Goal: Information Seeking & Learning: Learn about a topic

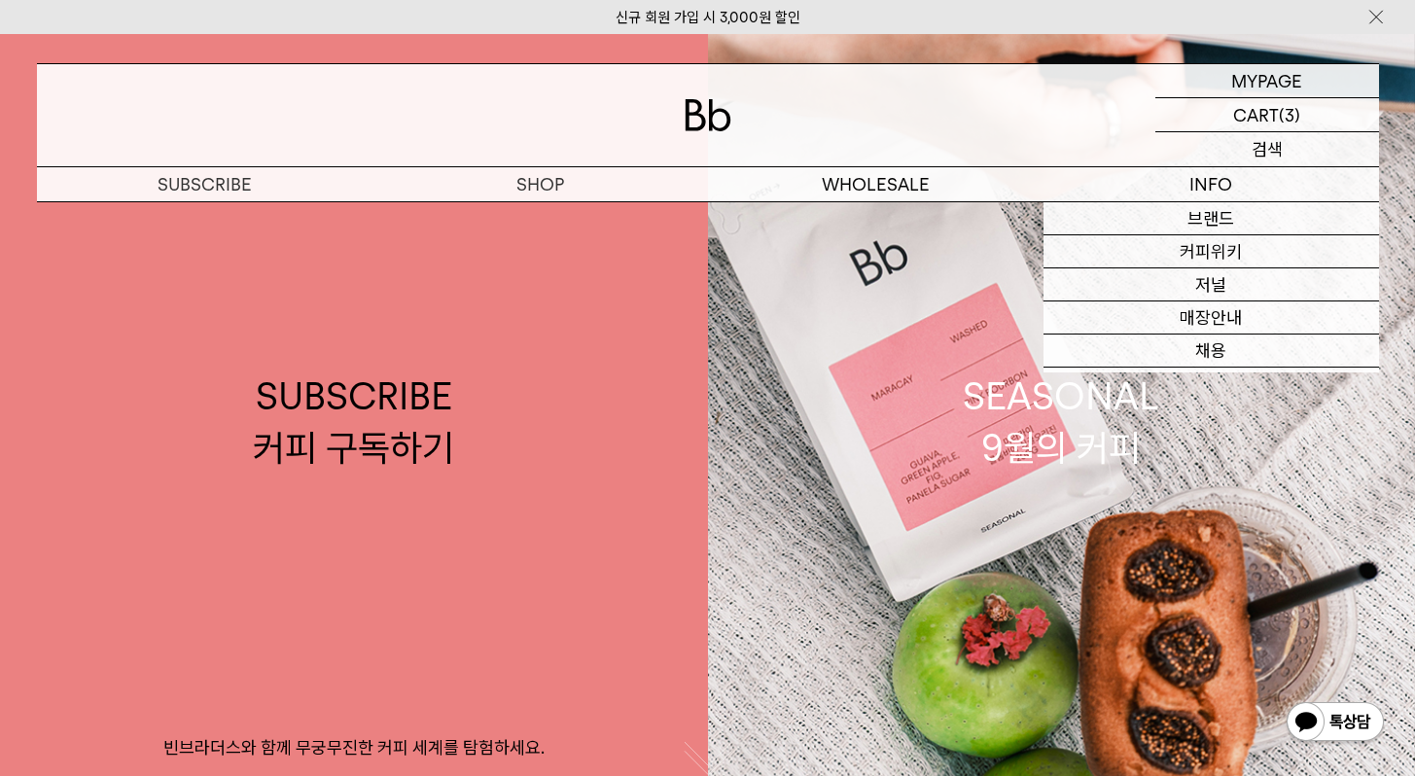
click at [1245, 152] on div "SEARCH 검색" at bounding box center [1267, 149] width 224 height 34
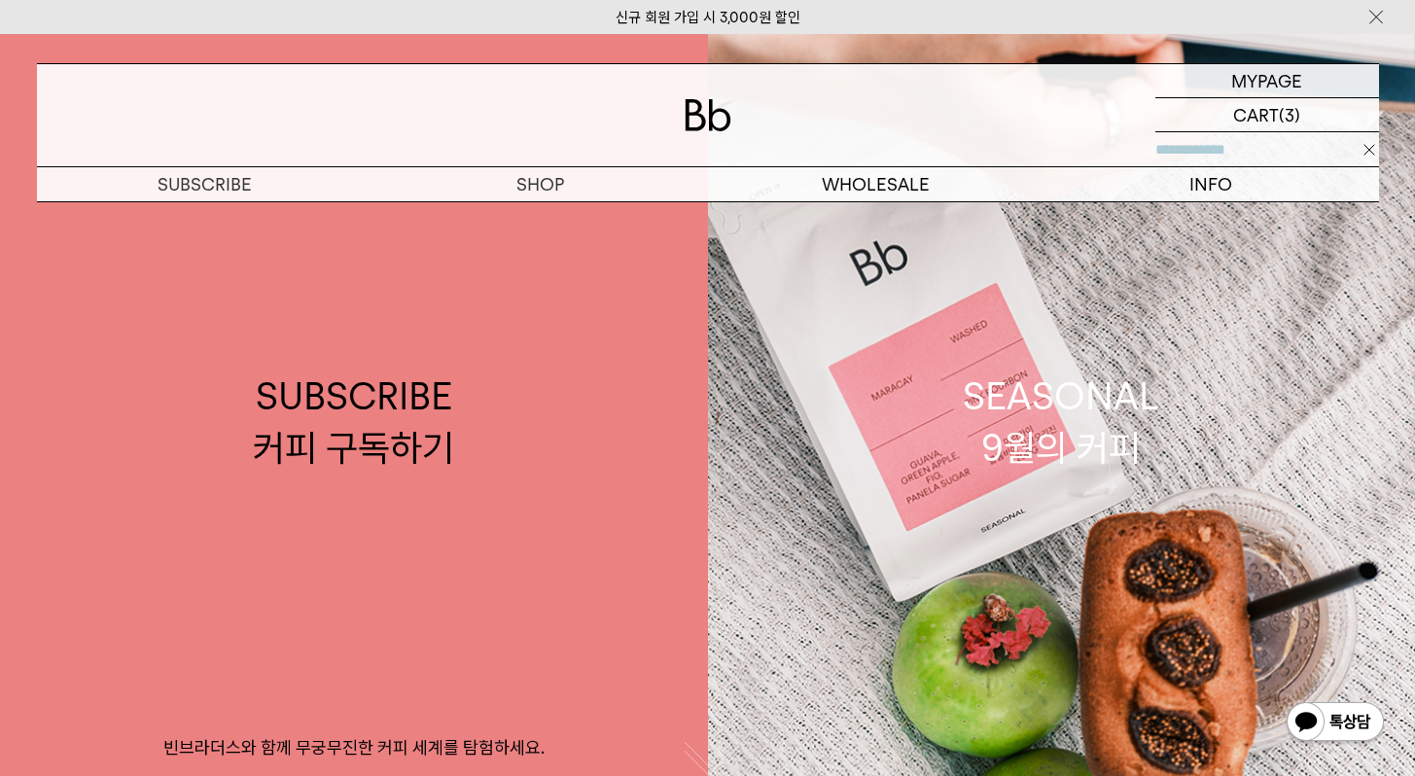
click at [1244, 148] on input "text" at bounding box center [1267, 149] width 224 height 34
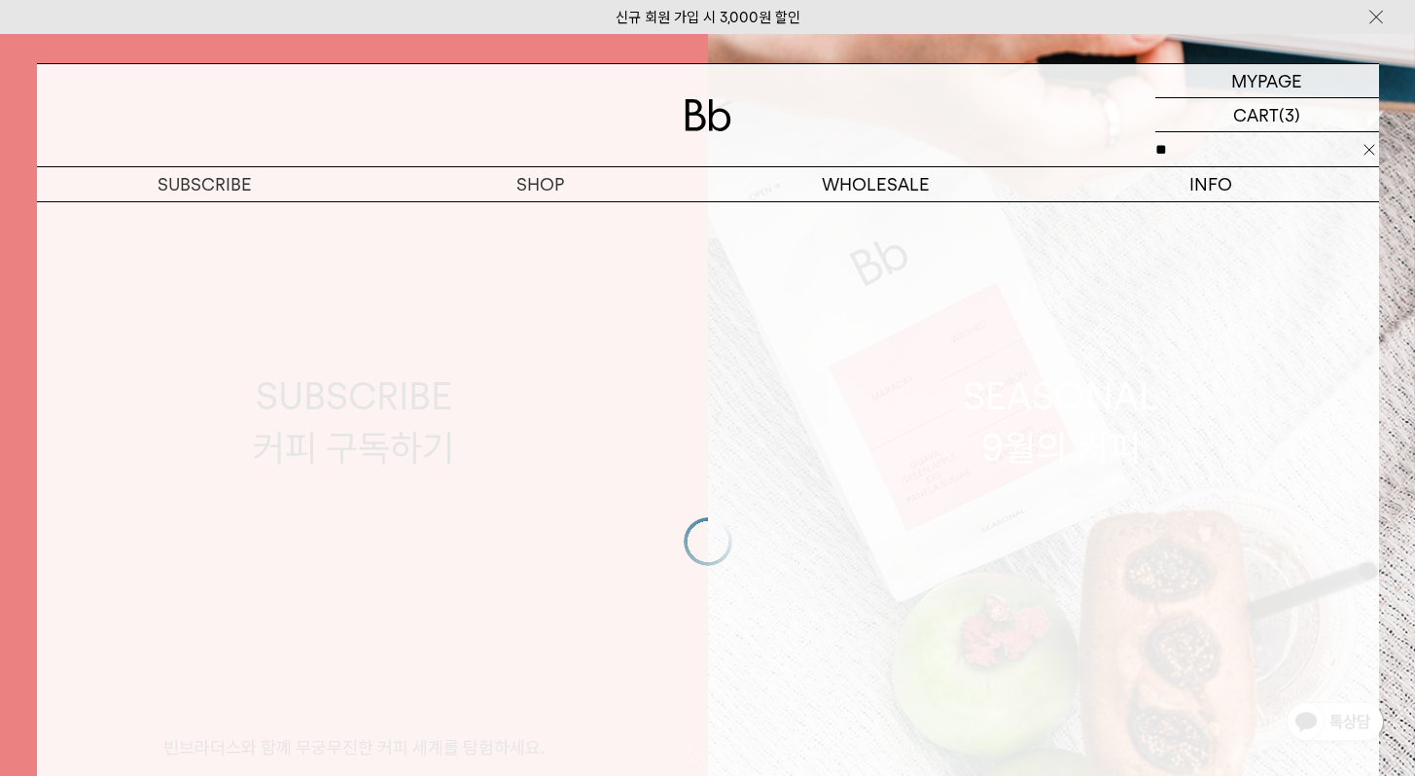
type input "*"
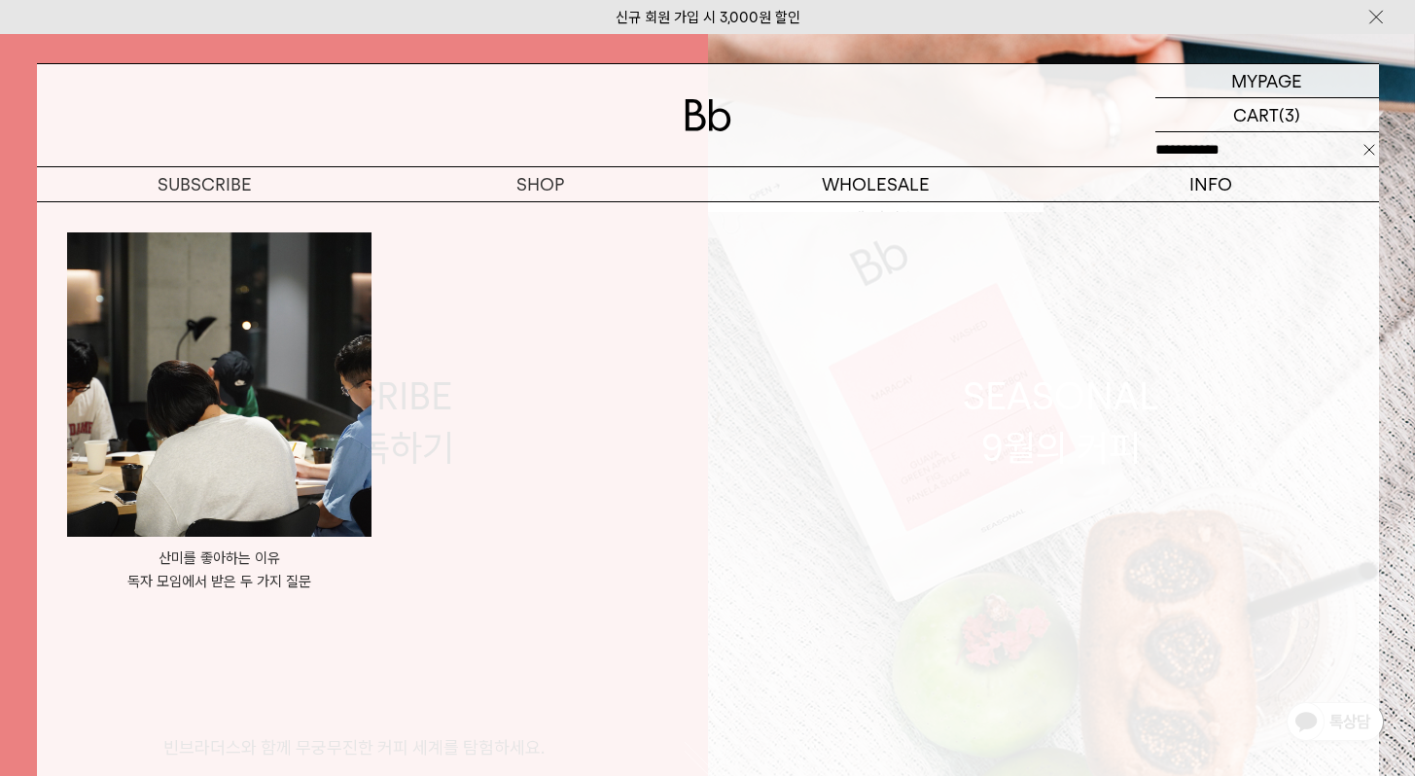
type input "**********"
click at [232, 320] on img at bounding box center [219, 384] width 304 height 304
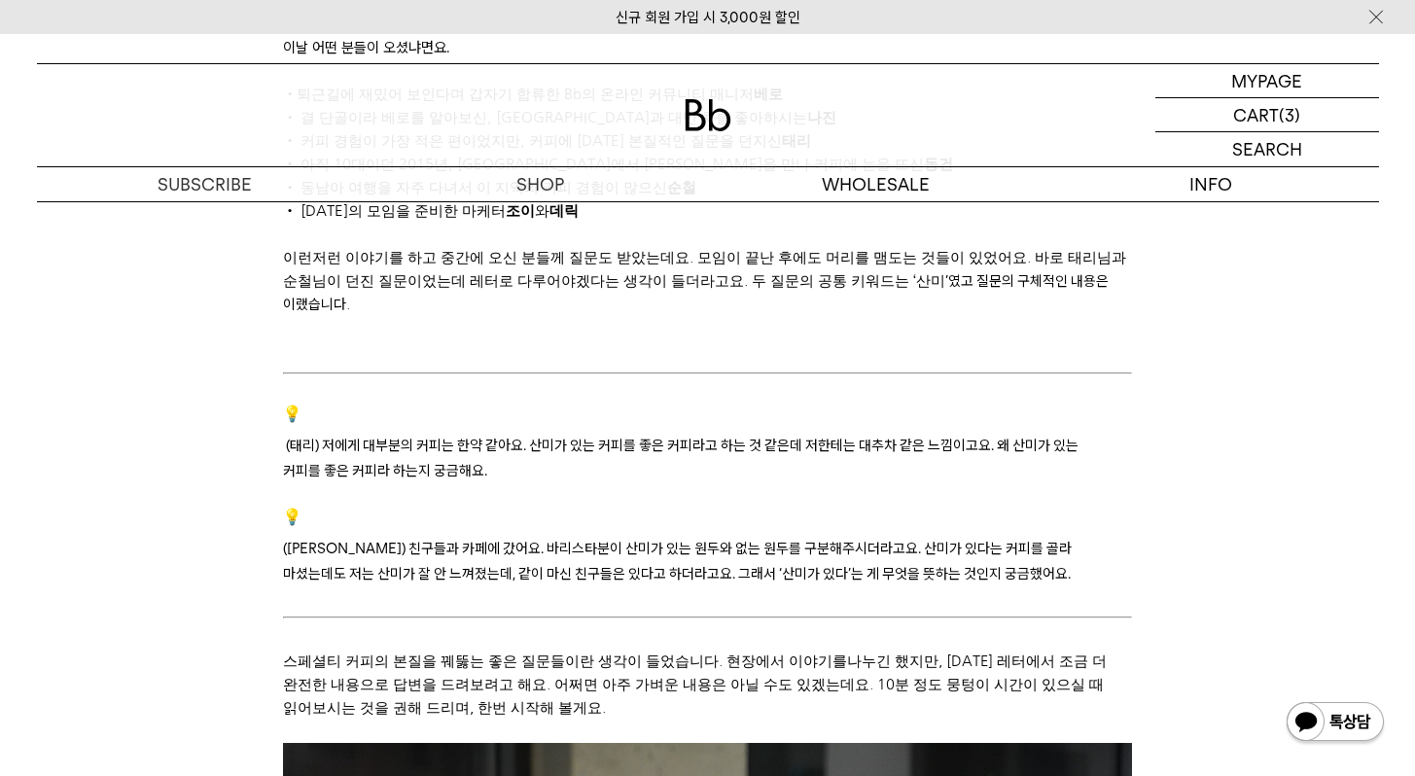
scroll to position [1417, 0]
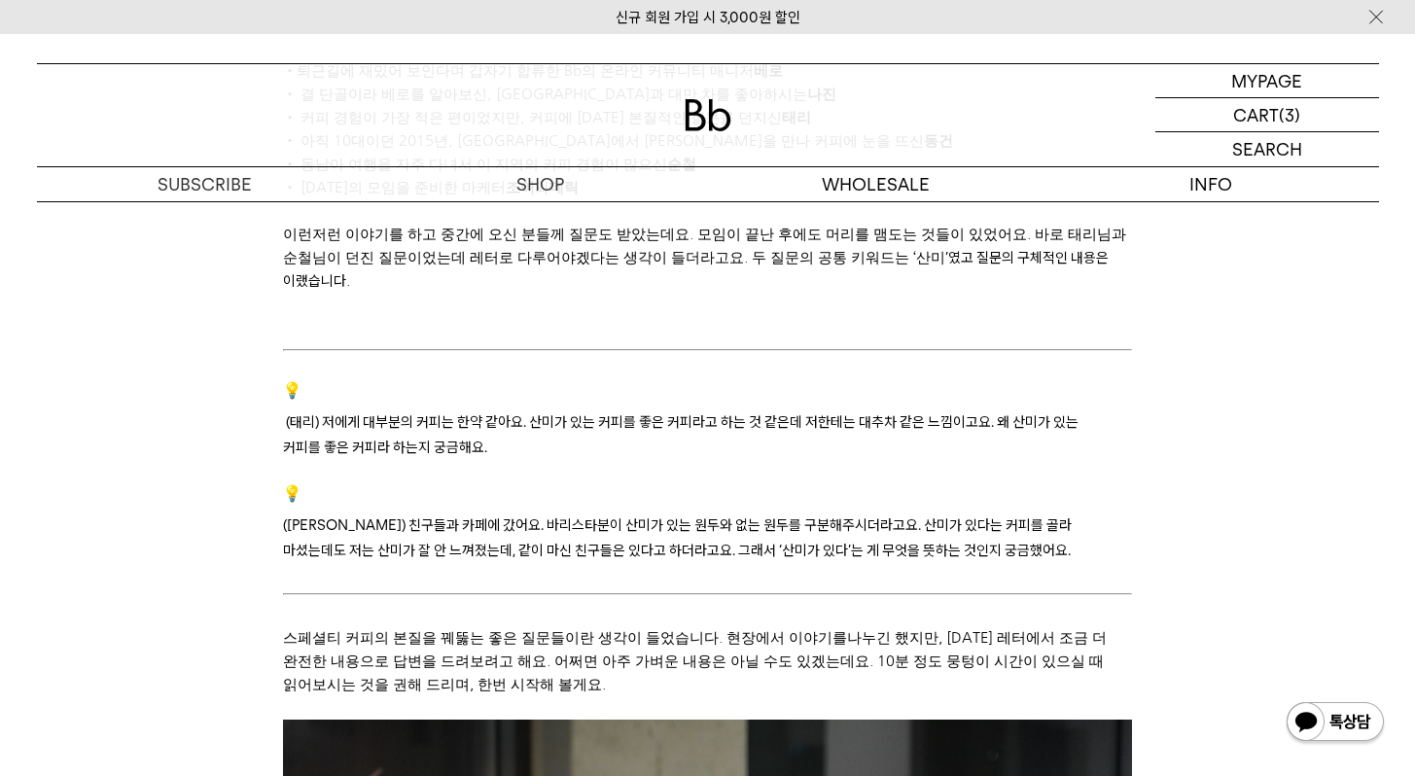
click at [892, 413] on span "것 같은데 저한테는 대추차 같은 느낌이고요. 왜" at bounding box center [879, 422] width 261 height 18
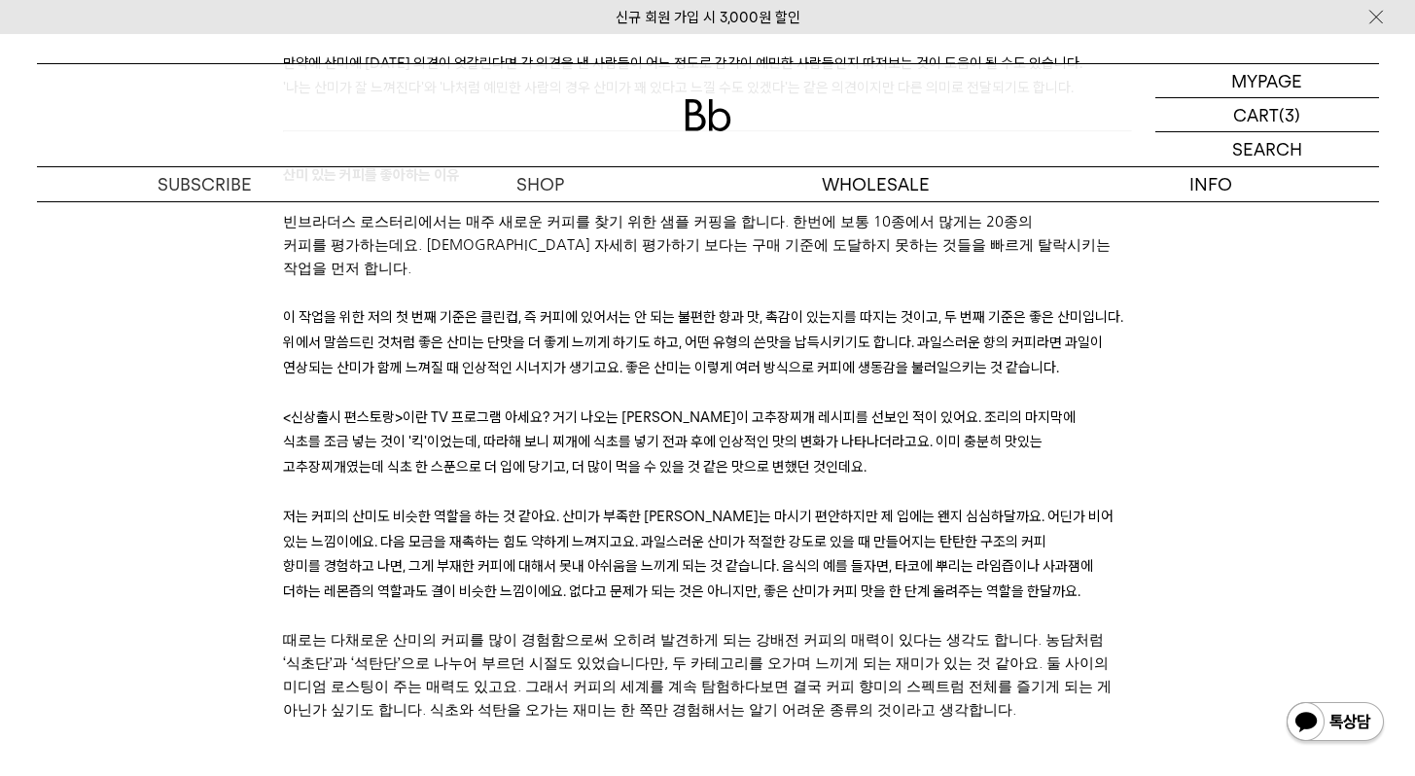
scroll to position [5497, 0]
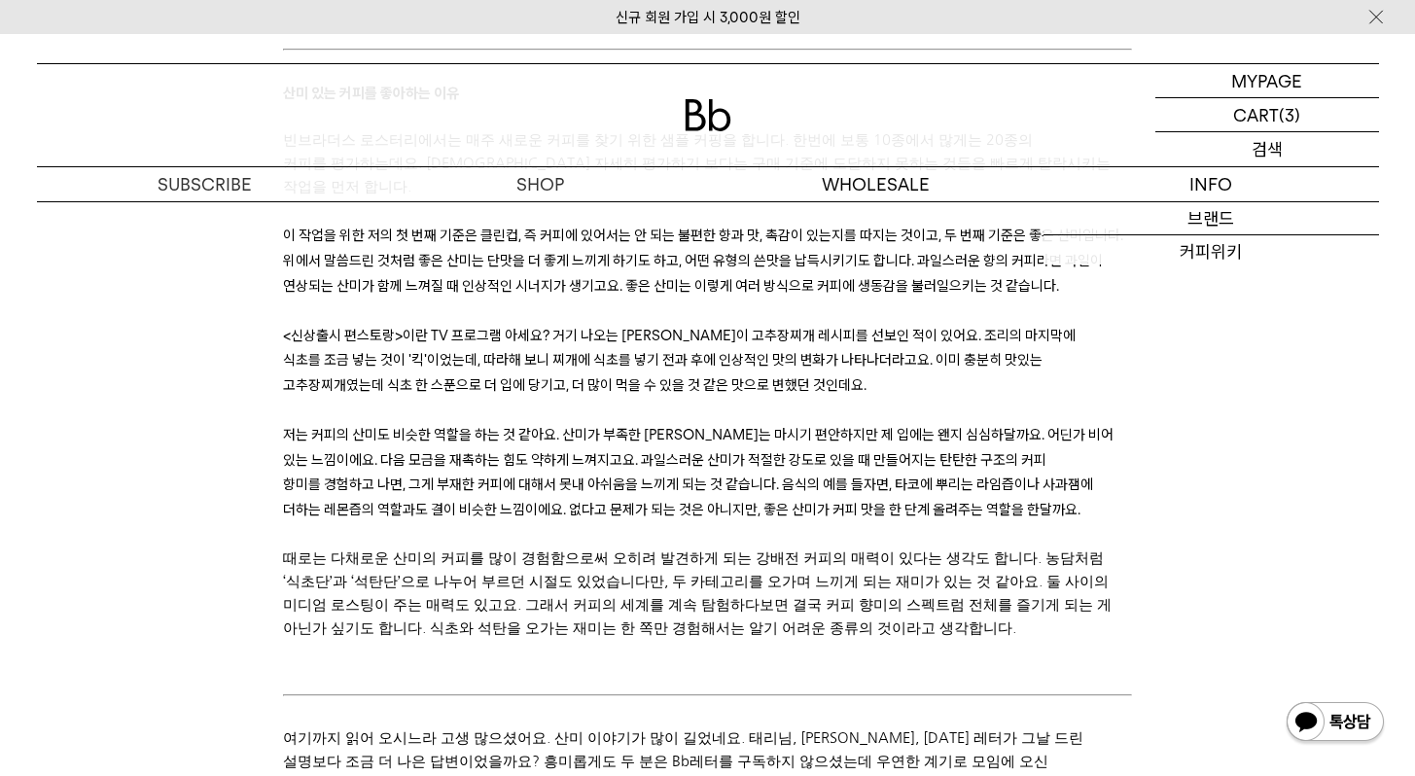
click at [1240, 153] on div "SEARCH 검색" at bounding box center [1267, 149] width 224 height 34
click at [1240, 153] on input "text" at bounding box center [1267, 149] width 224 height 34
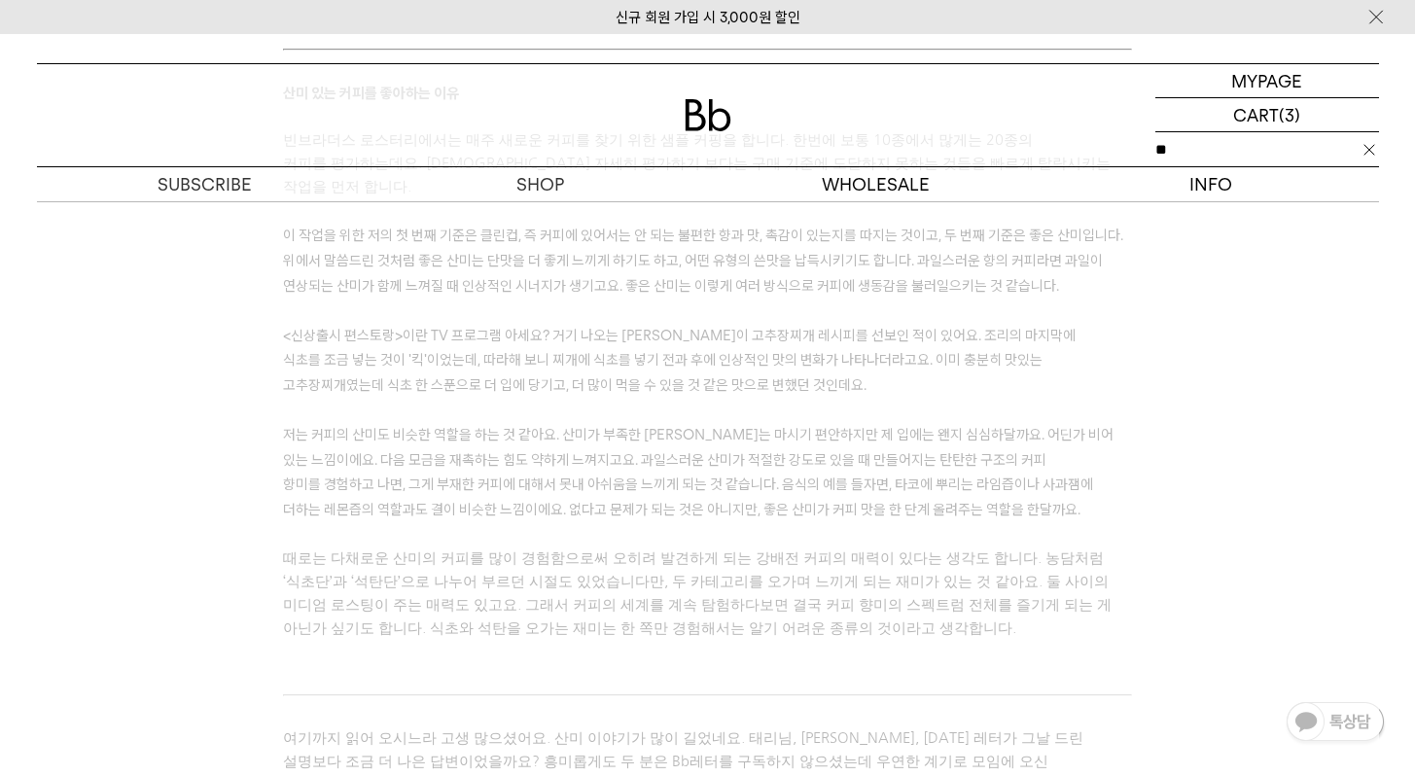
type input "*"
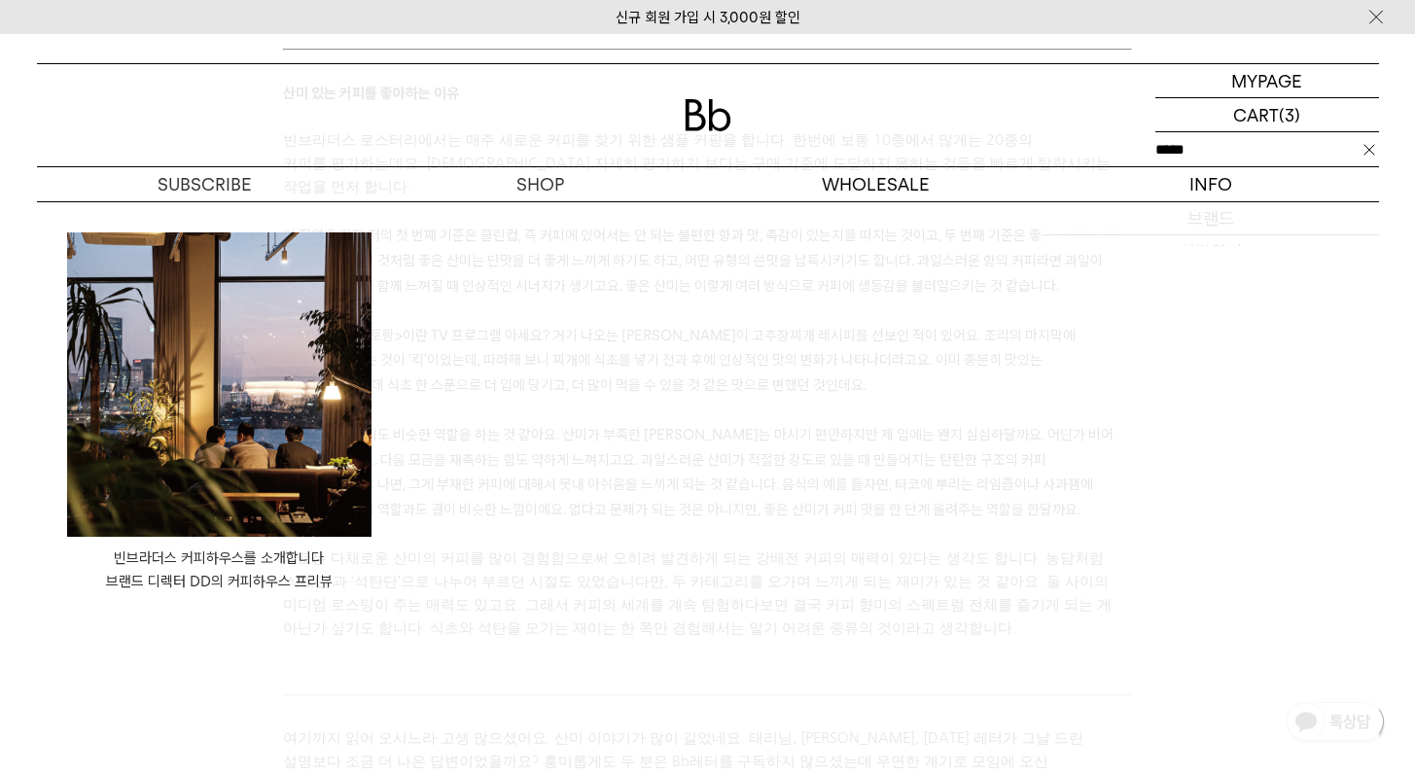
type input "*****"
click at [337, 429] on img at bounding box center [219, 384] width 304 height 304
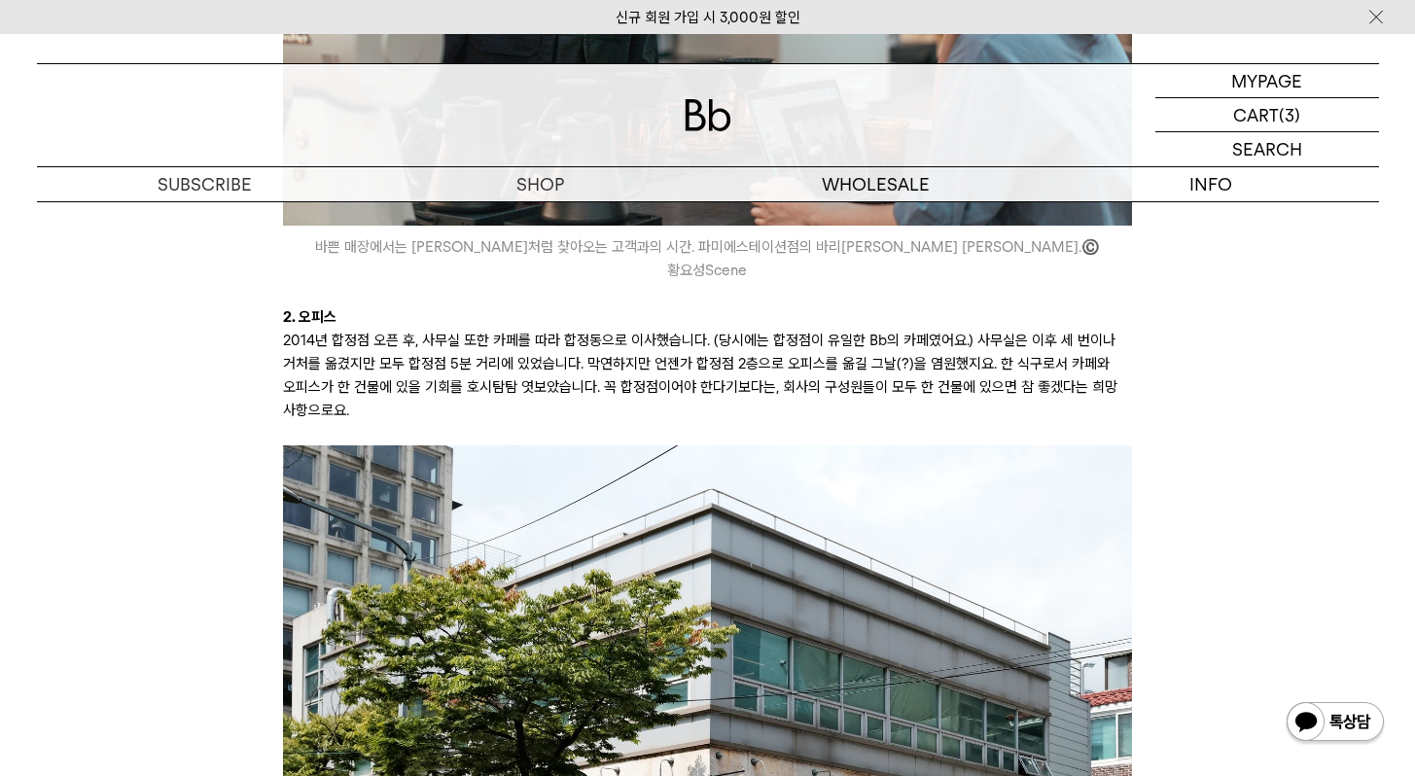
scroll to position [2555, 0]
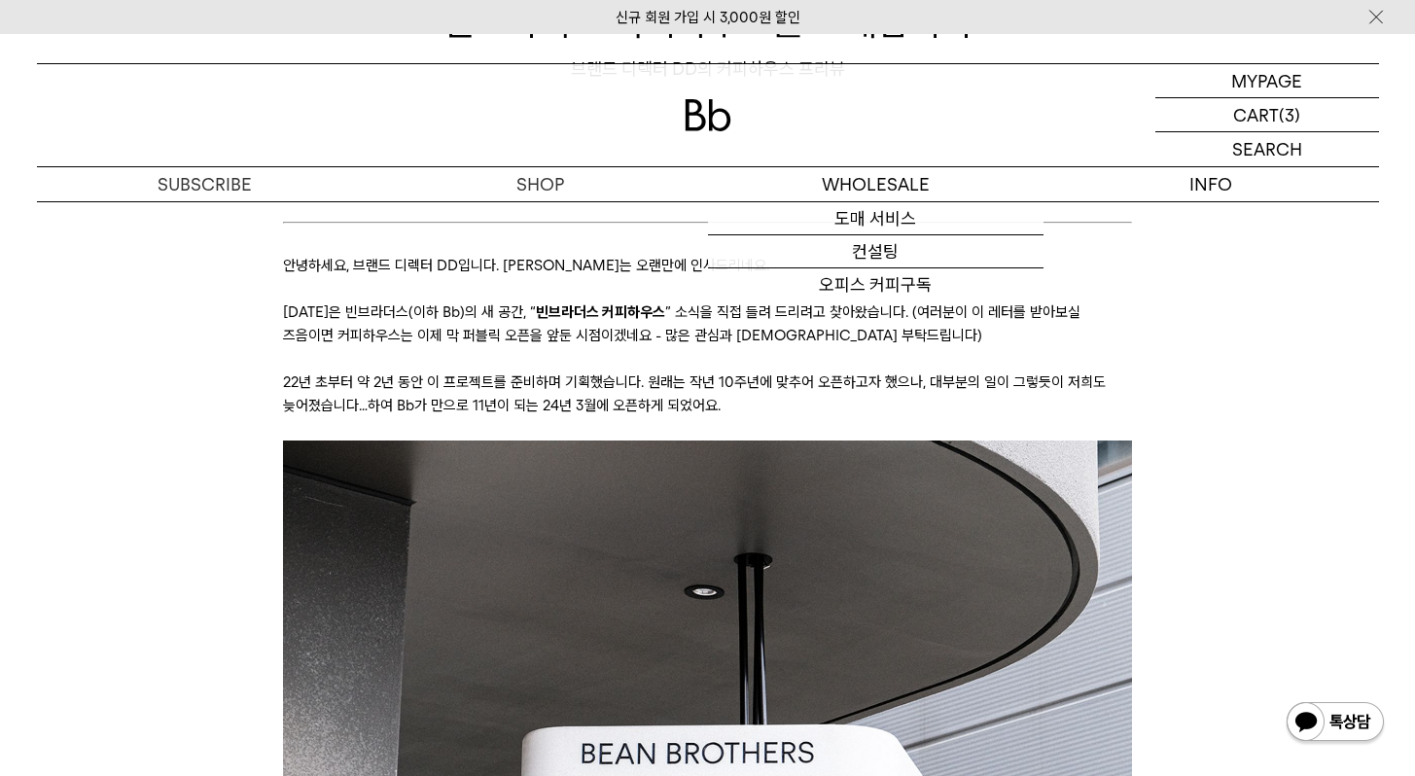
scroll to position [299, 0]
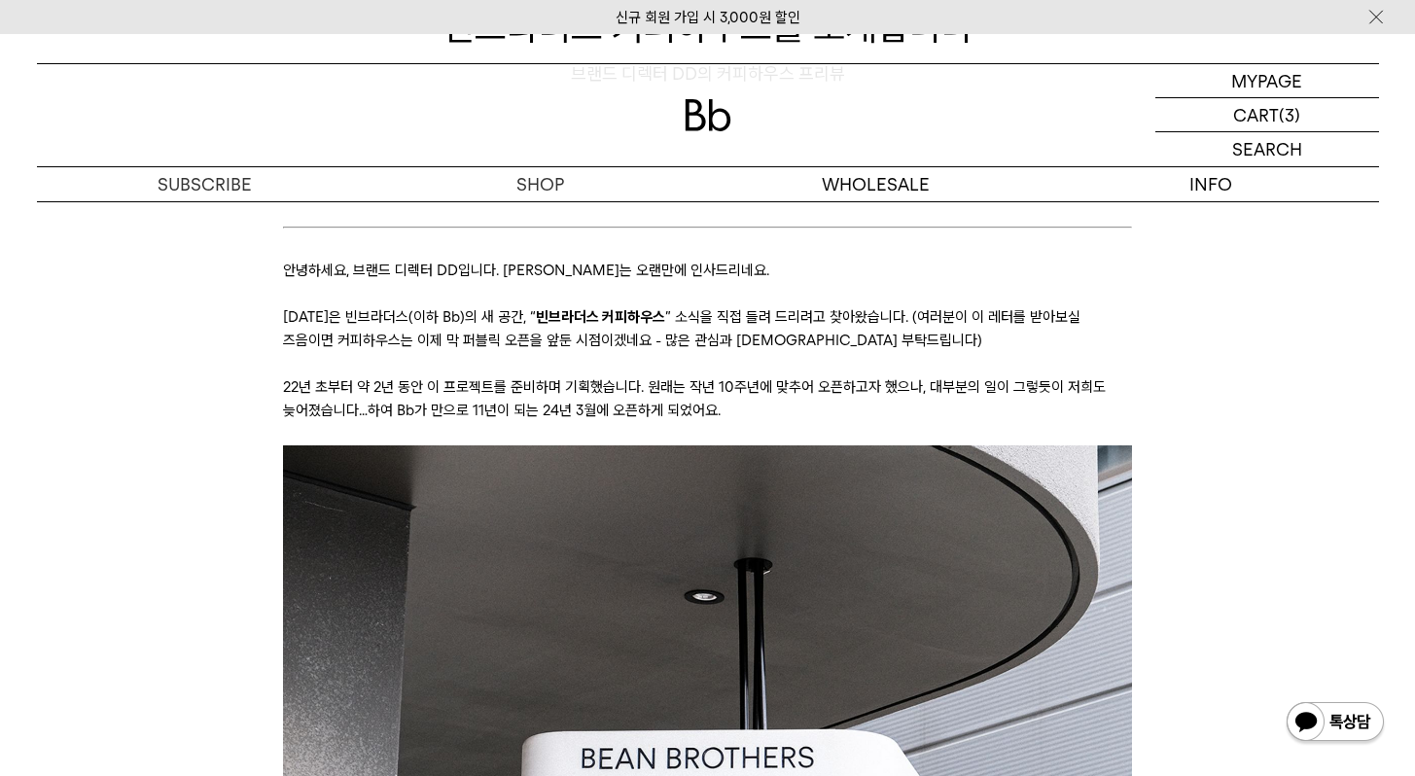
scroll to position [4153, 0]
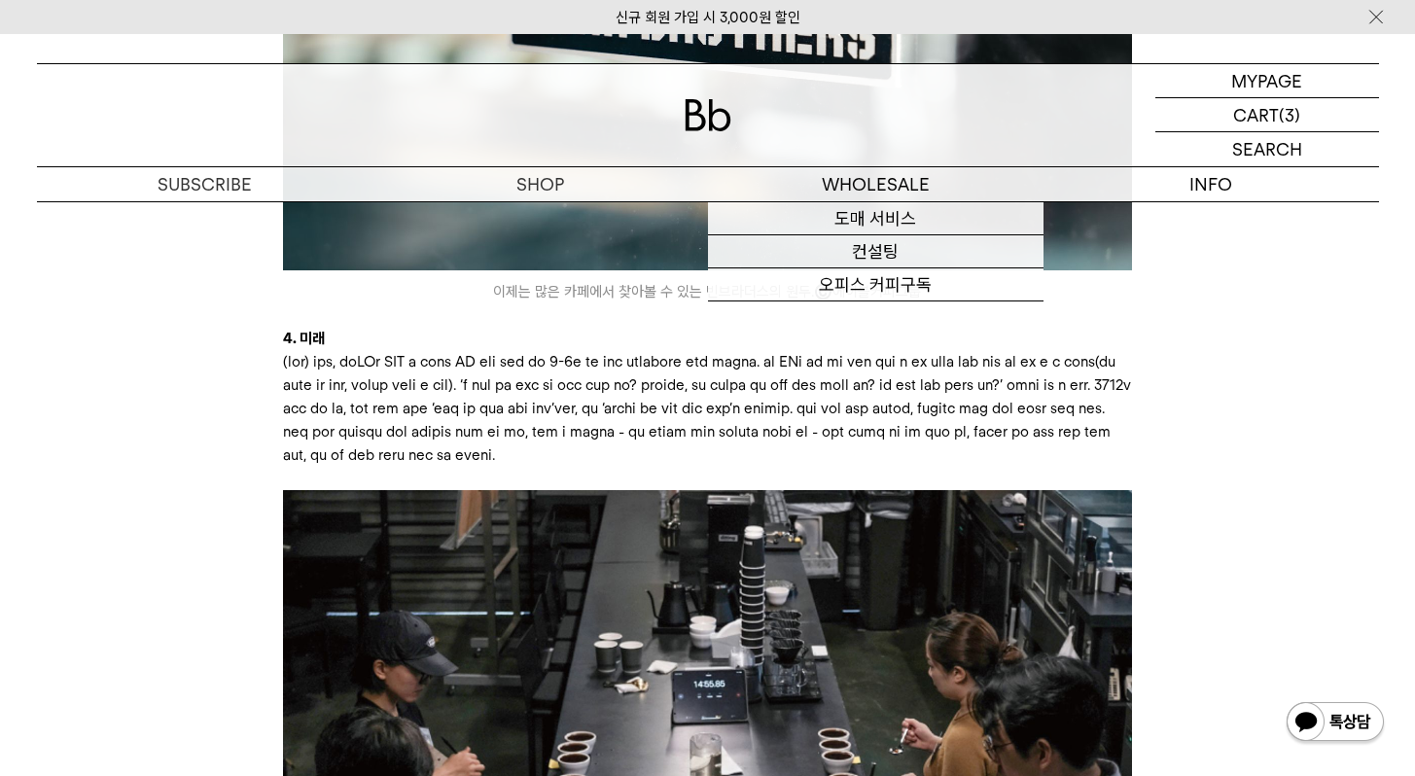
click at [1095, 438] on p at bounding box center [707, 408] width 849 height 117
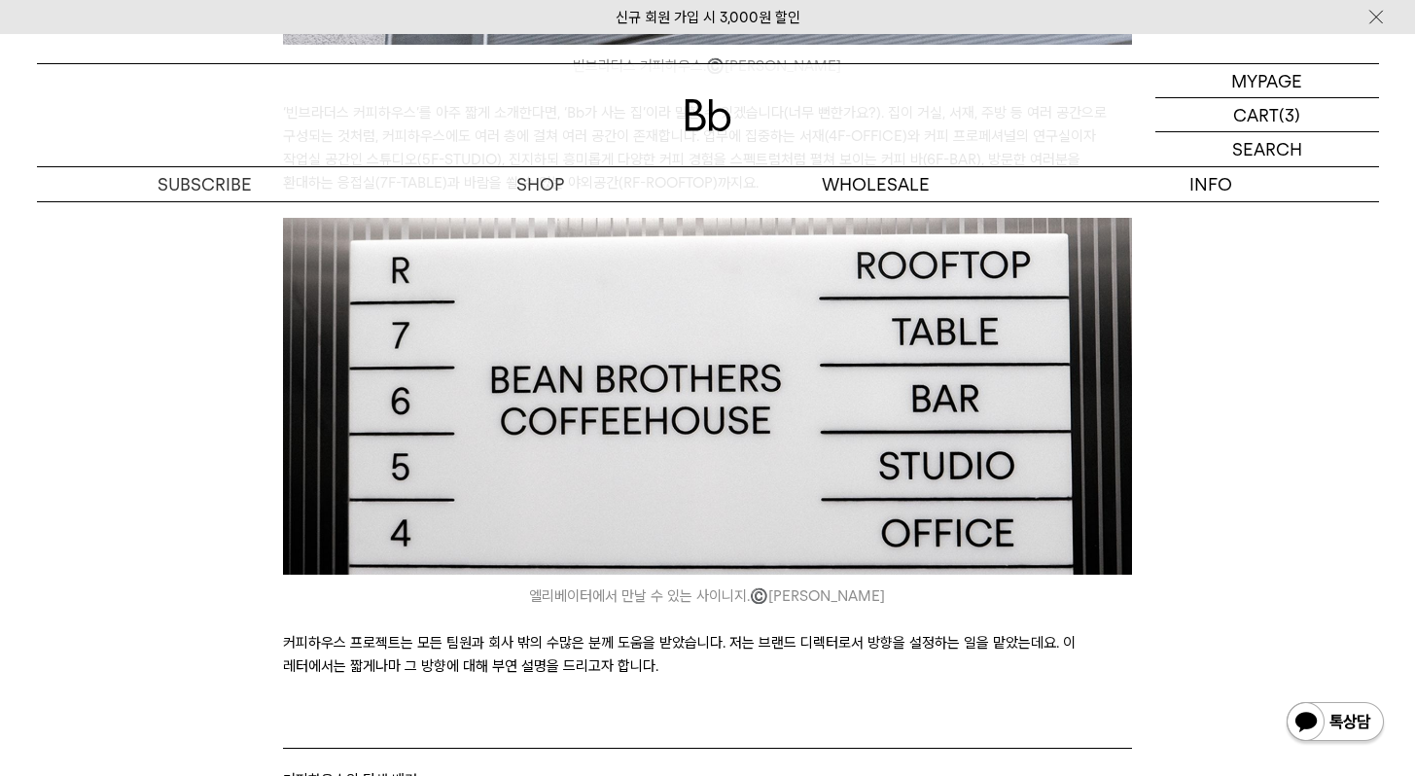
scroll to position [1535, 0]
